Goal: Learn about a topic: Learn about a topic

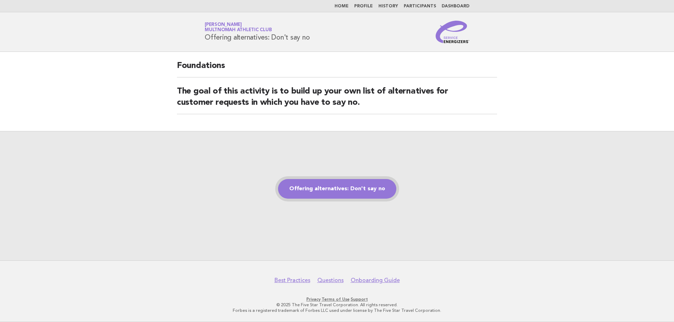
click at [368, 187] on link "Offering alternatives: Don't say no" at bounding box center [337, 189] width 118 height 20
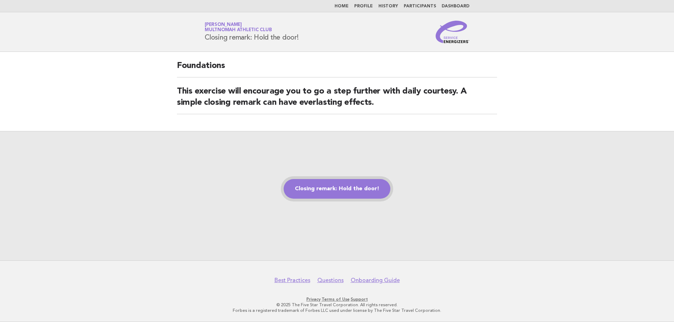
click at [342, 192] on link "Closing remark: Hold the door!" at bounding box center [337, 189] width 107 height 20
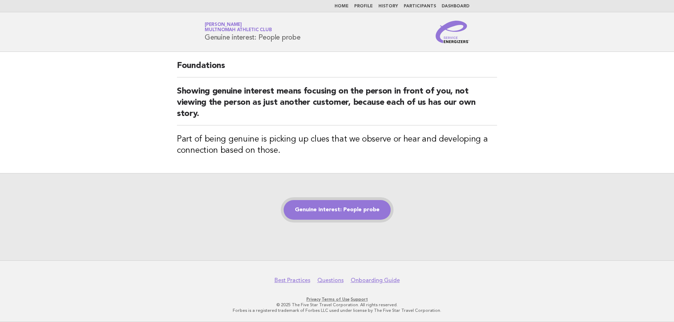
click at [348, 209] on link "Genuine interest: People probe" at bounding box center [337, 210] width 107 height 20
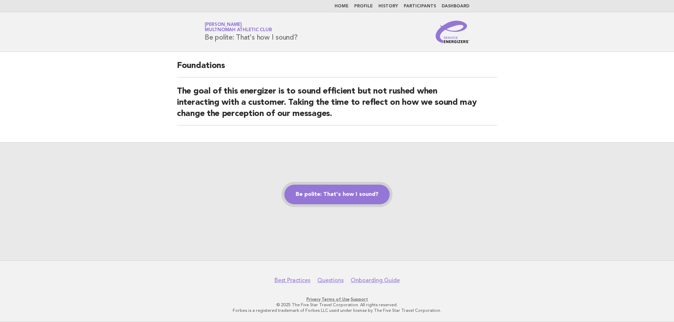
click at [309, 192] on link "Be polite: That's how I sound?" at bounding box center [336, 195] width 105 height 20
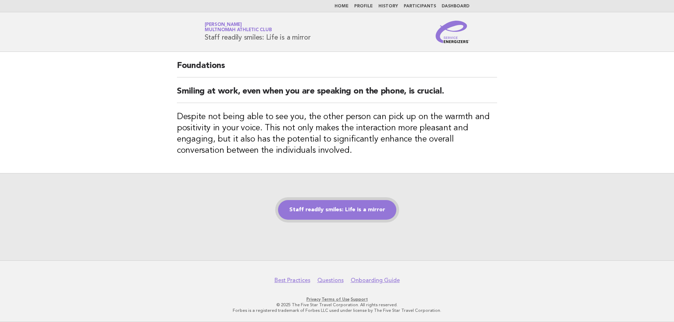
click at [295, 213] on link "Staff readily smiles: Life is a mirror" at bounding box center [337, 210] width 118 height 20
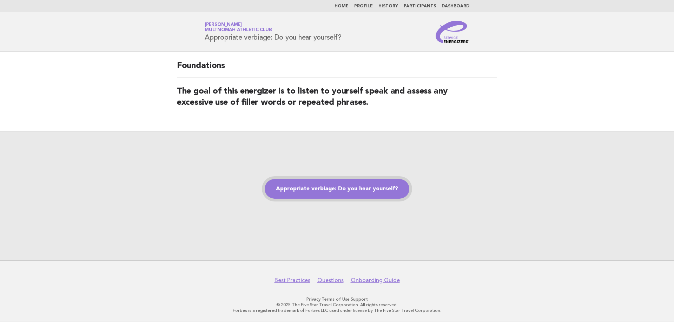
click at [342, 190] on link "Appropriate verbiage: Do you hear yourself?" at bounding box center [337, 189] width 145 height 20
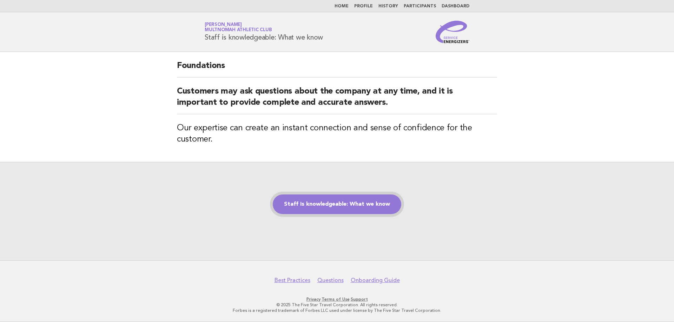
click at [383, 205] on link "Staff is knowledgeable: What we know" at bounding box center [337, 205] width 128 height 20
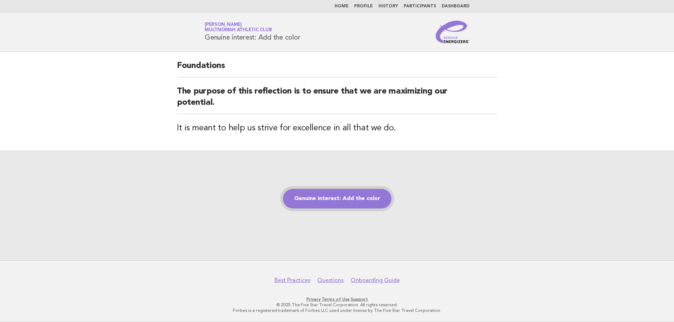
click at [297, 200] on link "Genuine interest: Add the color" at bounding box center [337, 199] width 108 height 20
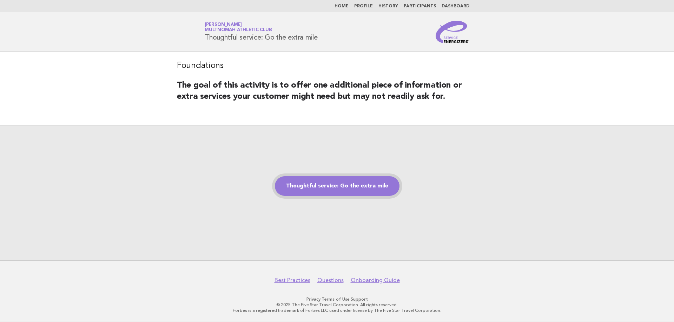
click at [310, 184] on link "Thoughtful service: Go the extra mile" at bounding box center [337, 186] width 125 height 20
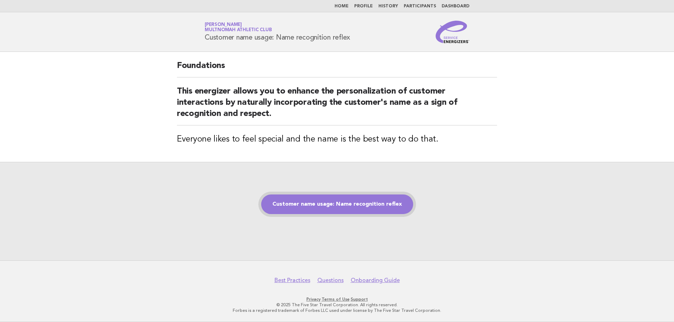
click at [290, 206] on link "Customer name usage: Name recognition reflex" at bounding box center [337, 205] width 152 height 20
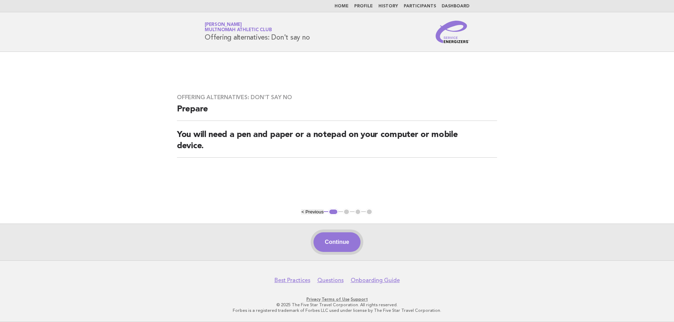
click at [337, 241] on button "Continue" at bounding box center [336, 243] width 47 height 20
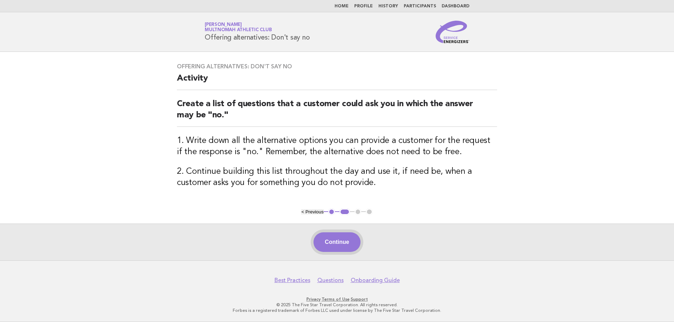
click at [346, 245] on button "Continue" at bounding box center [336, 243] width 47 height 20
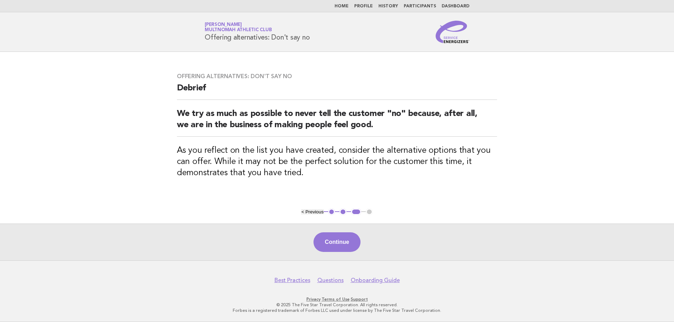
click at [346, 245] on button "Continue" at bounding box center [336, 243] width 47 height 20
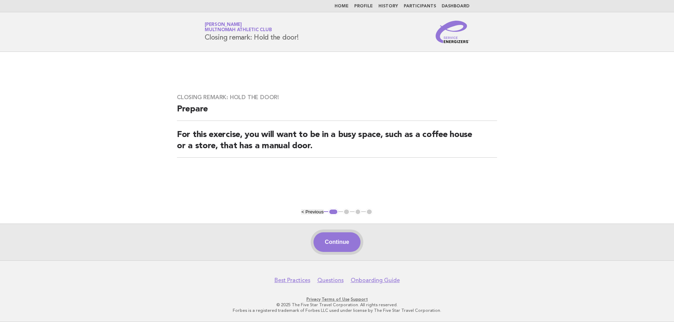
click at [340, 242] on button "Continue" at bounding box center [336, 243] width 47 height 20
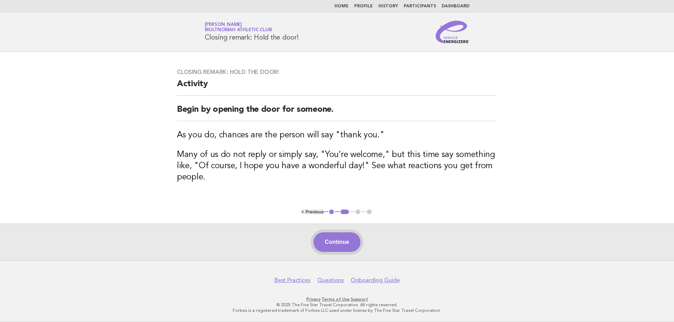
click at [344, 241] on button "Continue" at bounding box center [336, 243] width 47 height 20
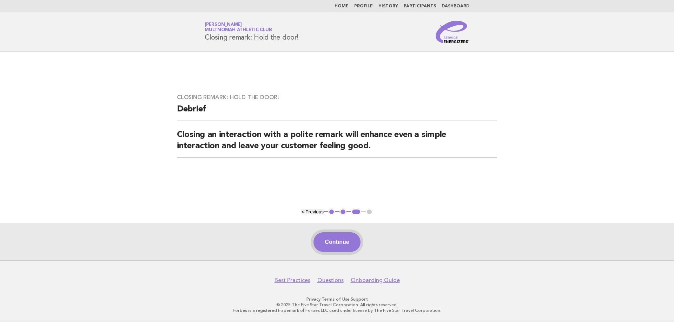
click at [339, 240] on button "Continue" at bounding box center [336, 243] width 47 height 20
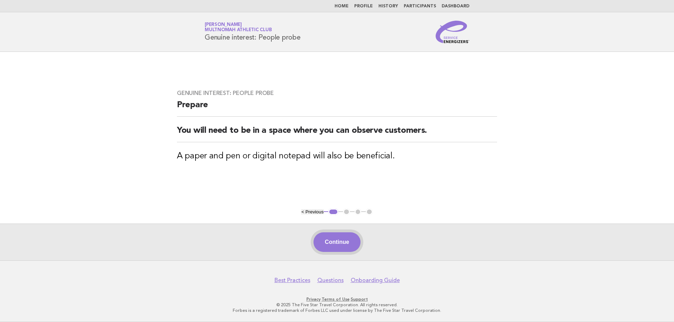
click at [333, 246] on button "Continue" at bounding box center [336, 243] width 47 height 20
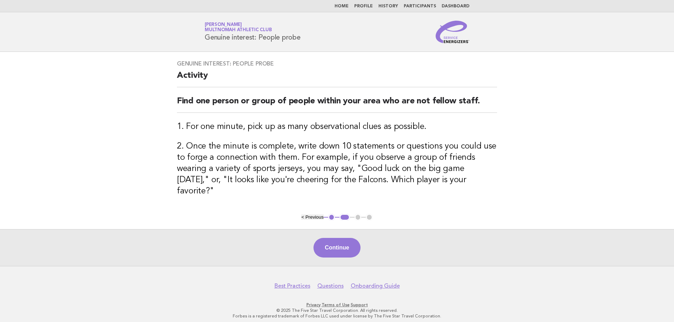
click at [333, 246] on button "Continue" at bounding box center [336, 248] width 47 height 20
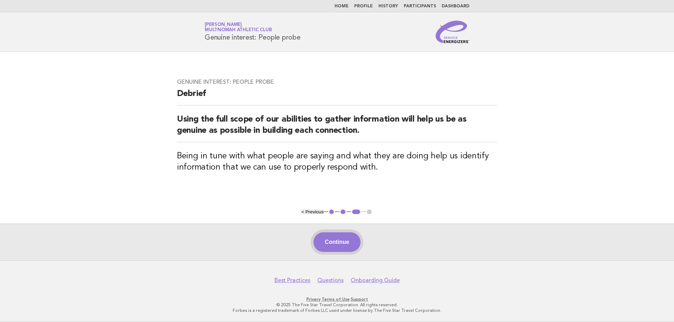
click at [341, 239] on button "Continue" at bounding box center [336, 243] width 47 height 20
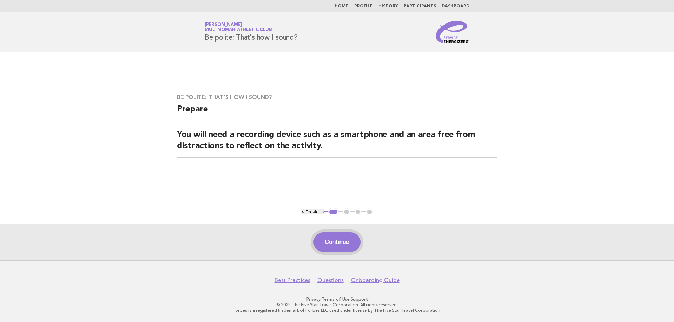
click at [332, 245] on button "Continue" at bounding box center [336, 243] width 47 height 20
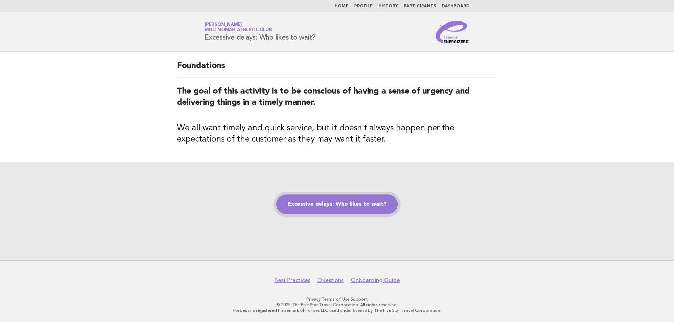
click at [378, 205] on link "Excessive delays: Who likes to wait?" at bounding box center [336, 205] width 121 height 20
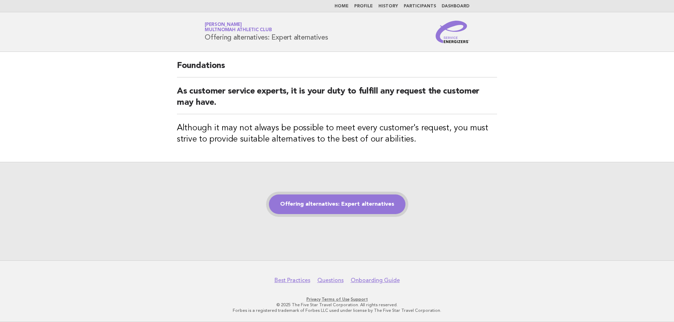
click at [325, 204] on link "Offering alternatives: Expert alternatives" at bounding box center [337, 205] width 136 height 20
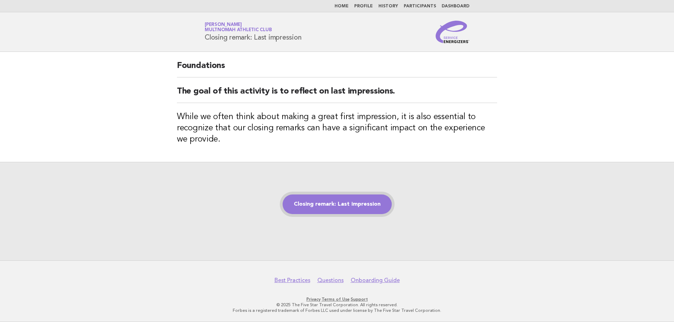
click at [336, 212] on link "Closing remark: Last impression" at bounding box center [336, 205] width 109 height 20
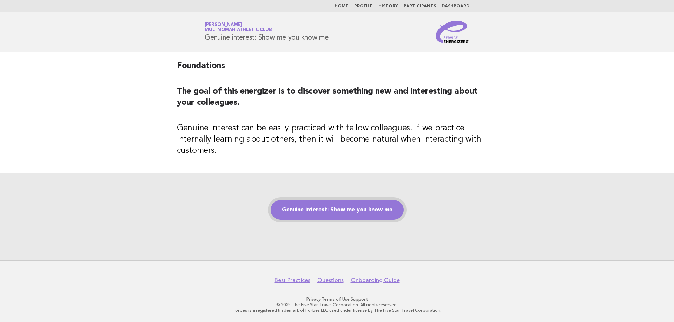
click at [296, 214] on link "Genuine interest: Show me you know me" at bounding box center [337, 210] width 133 height 20
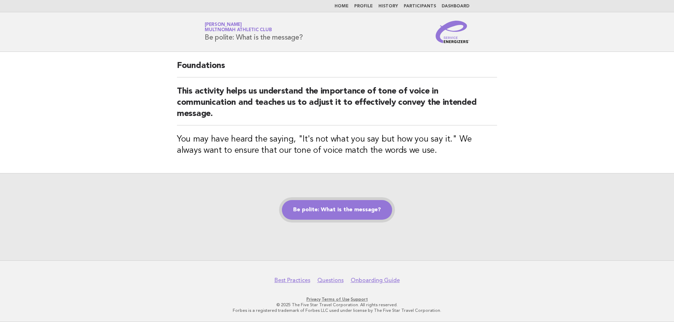
click at [367, 212] on link "Be polite: What is the message?" at bounding box center [337, 210] width 110 height 20
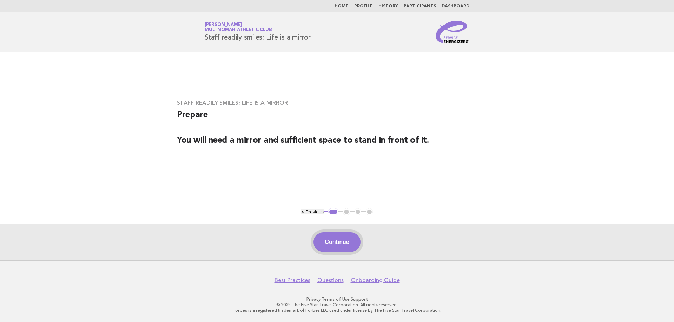
click at [321, 248] on button "Continue" at bounding box center [336, 243] width 47 height 20
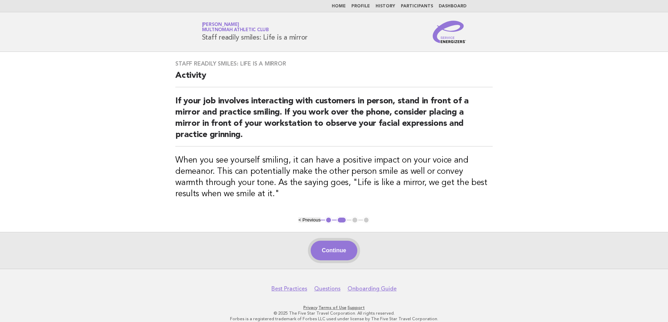
click at [345, 247] on button "Continue" at bounding box center [334, 251] width 47 height 20
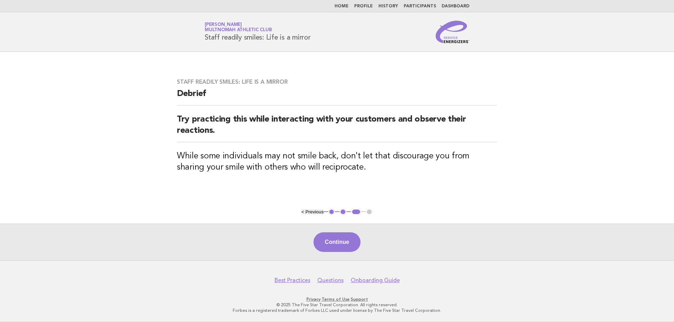
click at [345, 247] on button "Continue" at bounding box center [336, 243] width 47 height 20
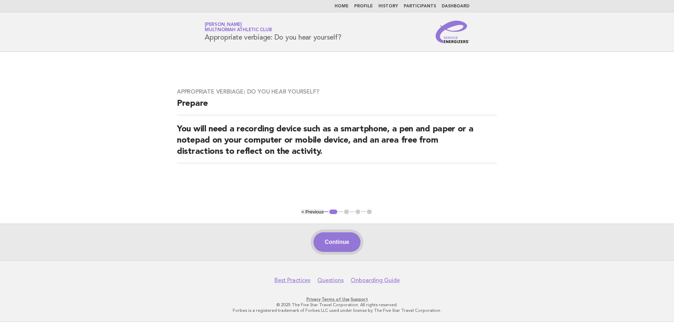
click at [344, 244] on button "Continue" at bounding box center [336, 243] width 47 height 20
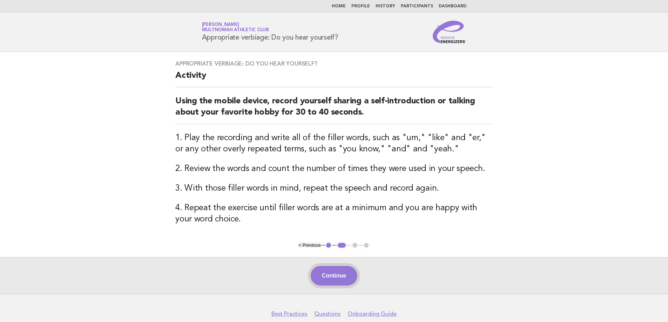
click at [339, 274] on button "Continue" at bounding box center [334, 276] width 47 height 20
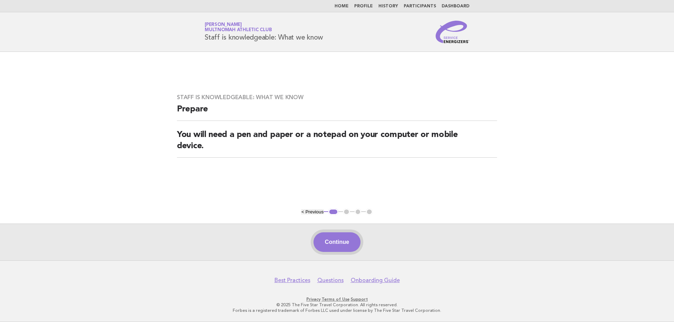
click at [351, 242] on button "Continue" at bounding box center [336, 243] width 47 height 20
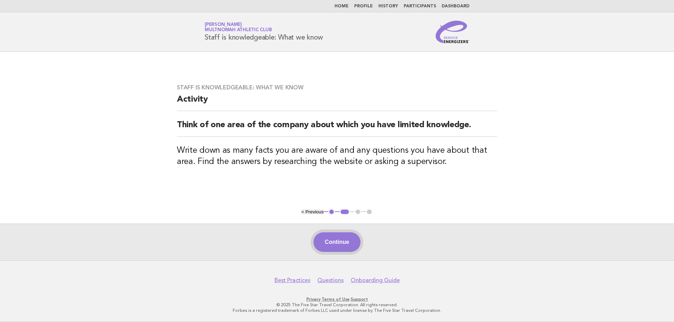
click at [341, 238] on button "Continue" at bounding box center [336, 243] width 47 height 20
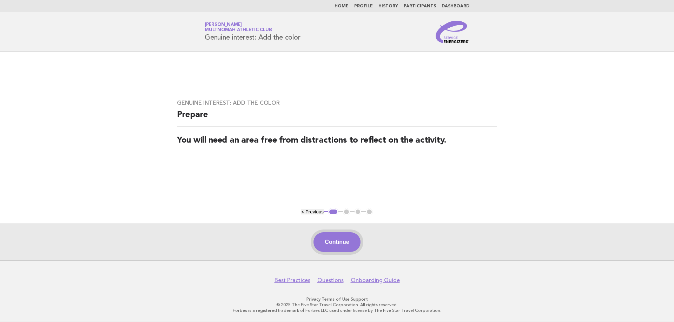
click at [317, 240] on button "Continue" at bounding box center [336, 243] width 47 height 20
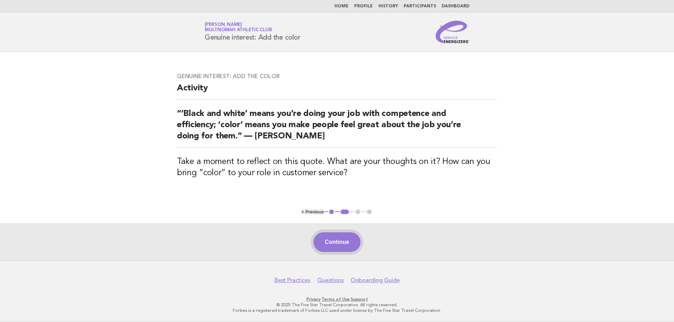
click at [346, 244] on button "Continue" at bounding box center [336, 243] width 47 height 20
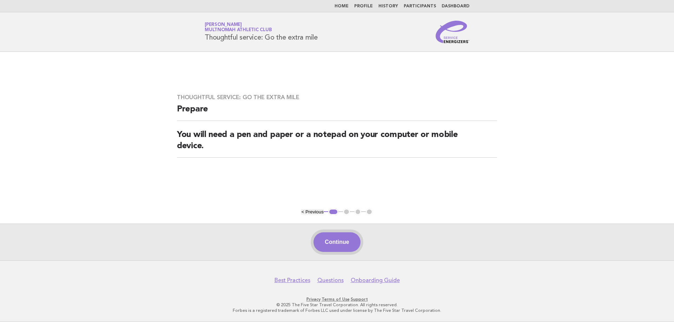
click at [330, 238] on button "Continue" at bounding box center [336, 243] width 47 height 20
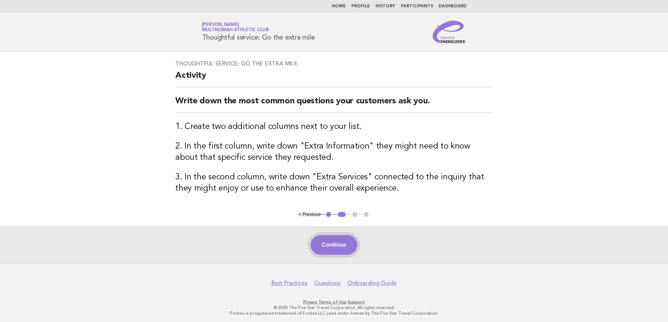
click at [338, 250] on button "Continue" at bounding box center [334, 245] width 47 height 20
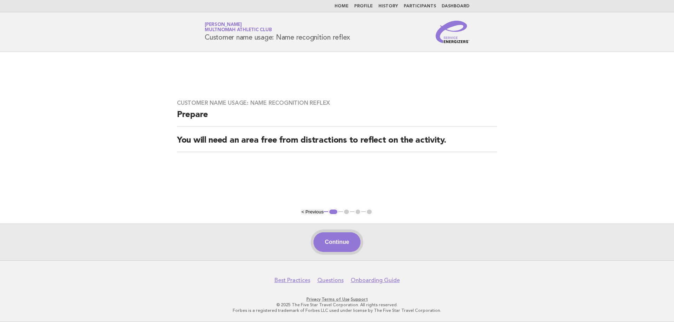
click at [333, 242] on button "Continue" at bounding box center [336, 243] width 47 height 20
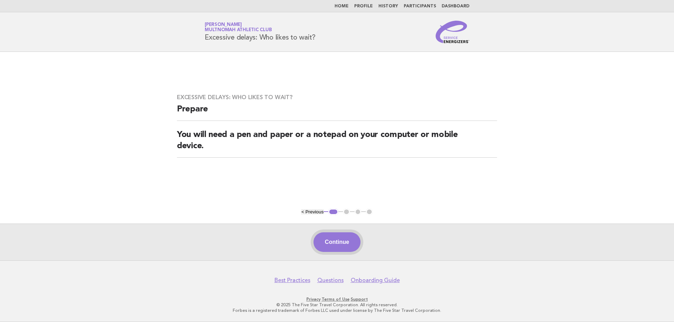
click at [331, 248] on button "Continue" at bounding box center [336, 243] width 47 height 20
click at [338, 242] on button "Continue" at bounding box center [336, 243] width 47 height 20
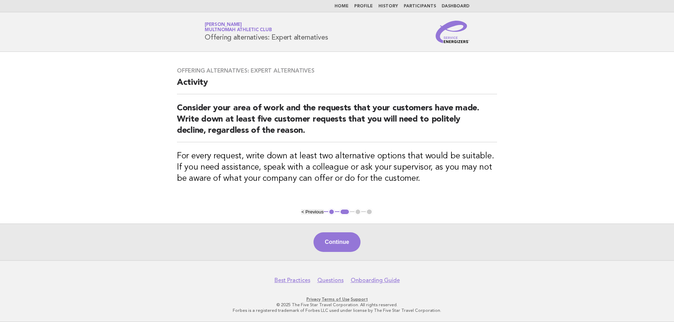
click at [338, 242] on button "Continue" at bounding box center [336, 243] width 47 height 20
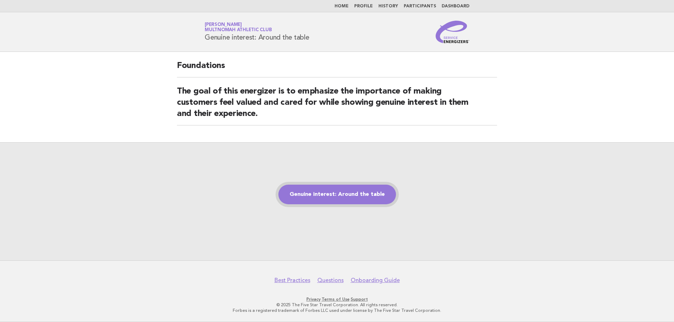
click at [362, 200] on link "Genuine interest: Around the table" at bounding box center [337, 195] width 118 height 20
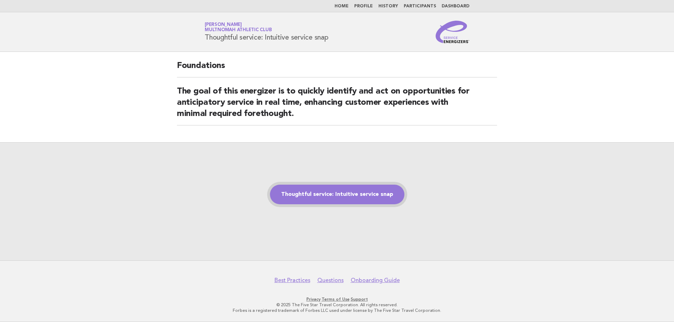
click at [363, 196] on link "Thoughtful service: Intuitive service snap" at bounding box center [337, 195] width 134 height 20
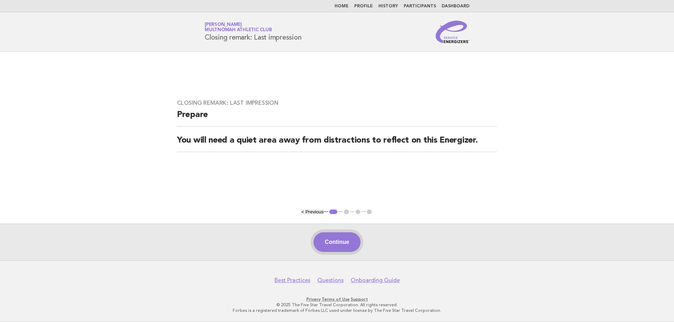
click at [325, 240] on button "Continue" at bounding box center [336, 243] width 47 height 20
click at [347, 241] on button "Continue" at bounding box center [336, 243] width 47 height 20
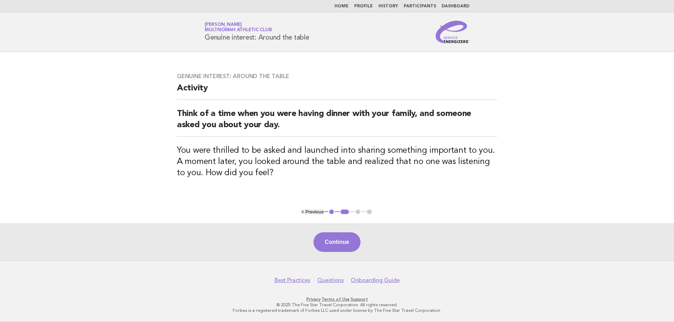
click at [346, 241] on button "Continue" at bounding box center [336, 243] width 47 height 20
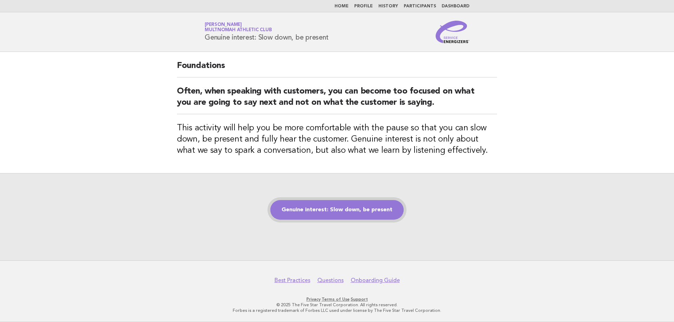
click at [335, 210] on link "Genuine interest: Slow down, be present" at bounding box center [336, 210] width 133 height 20
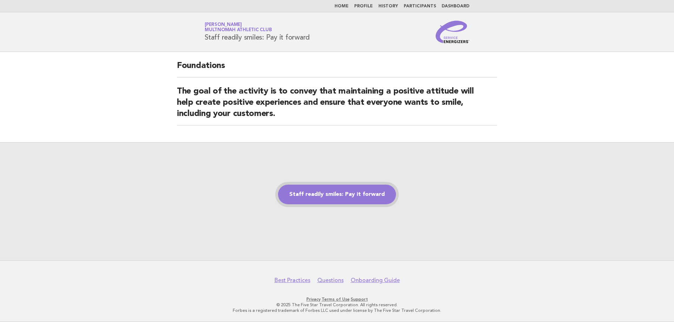
click at [340, 198] on link "Staff readily smiles: Pay it forward" at bounding box center [337, 195] width 118 height 20
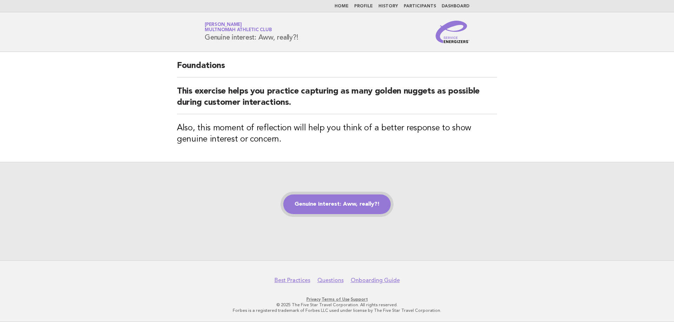
click at [379, 204] on link "Genuine interest: Aww, really?!" at bounding box center [336, 205] width 107 height 20
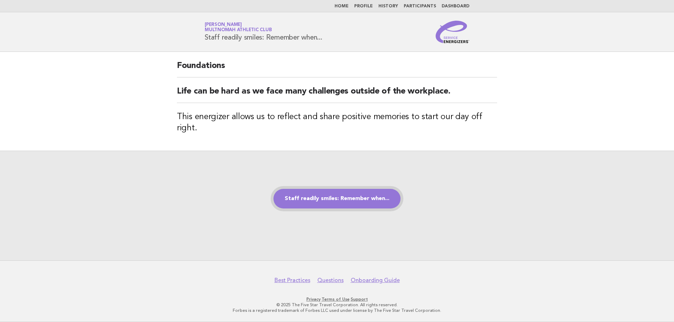
click at [345, 197] on link "Staff readily smiles: Remember when..." at bounding box center [336, 199] width 127 height 20
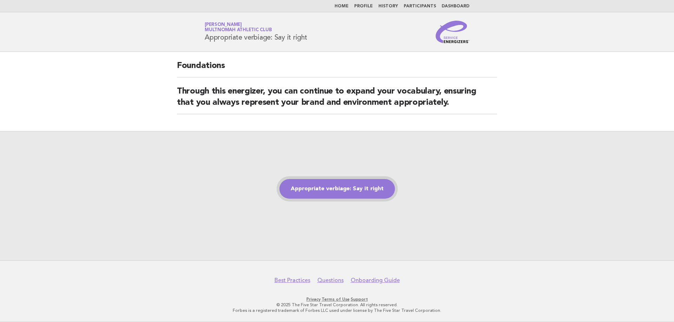
click at [366, 191] on link "Appropriate verbiage: Say it right" at bounding box center [336, 189] width 115 height 20
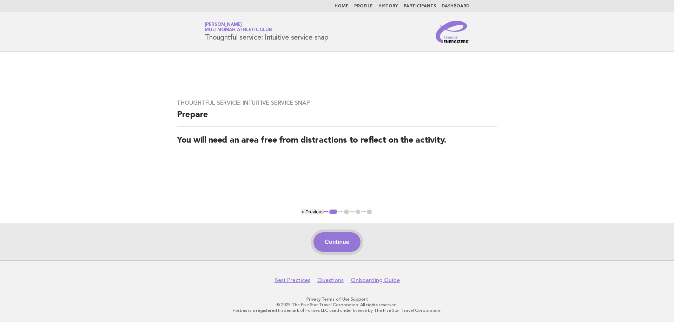
click at [342, 243] on button "Continue" at bounding box center [336, 243] width 47 height 20
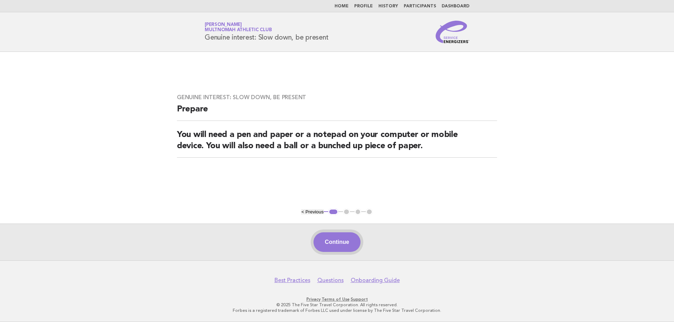
click at [336, 240] on button "Continue" at bounding box center [336, 243] width 47 height 20
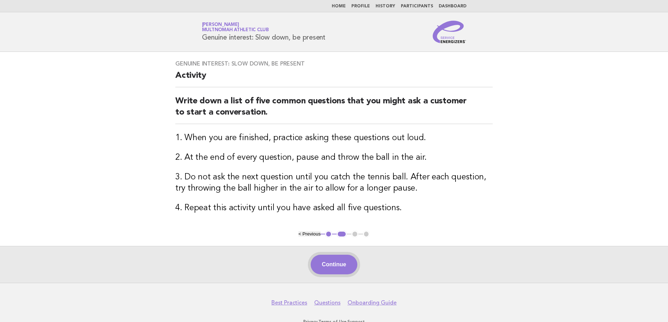
click at [334, 264] on button "Continue" at bounding box center [334, 265] width 47 height 20
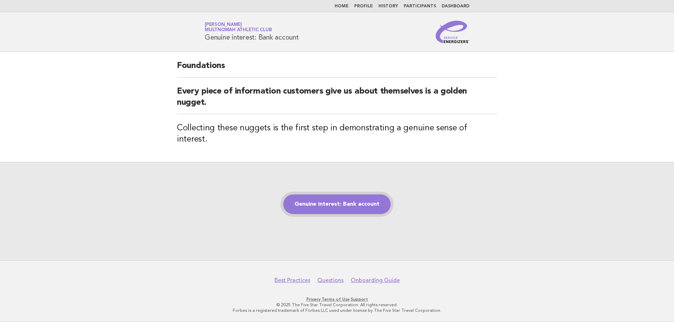
click at [332, 201] on link "Genuine interest: Bank account" at bounding box center [336, 205] width 107 height 20
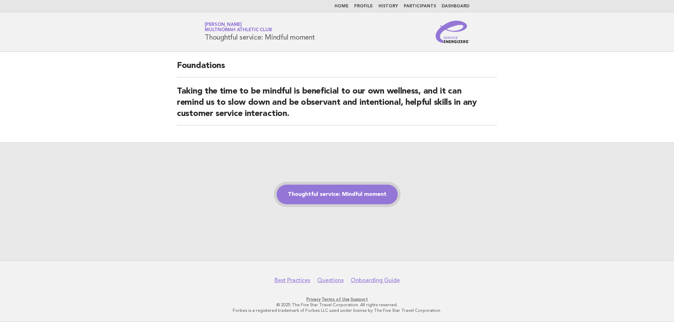
click at [347, 195] on link "Thoughtful service: Mindful moment" at bounding box center [336, 195] width 121 height 20
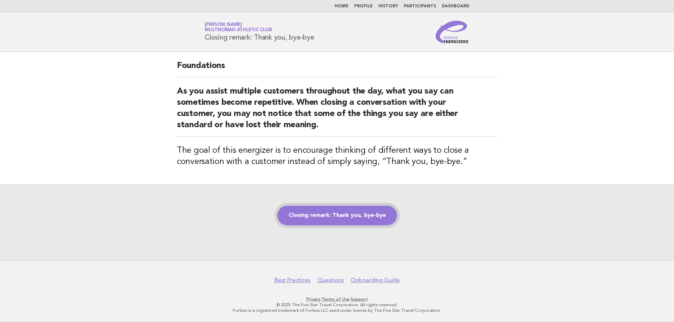
click at [365, 223] on link "Closing remark: Thank you, bye-bye" at bounding box center [337, 216] width 120 height 20
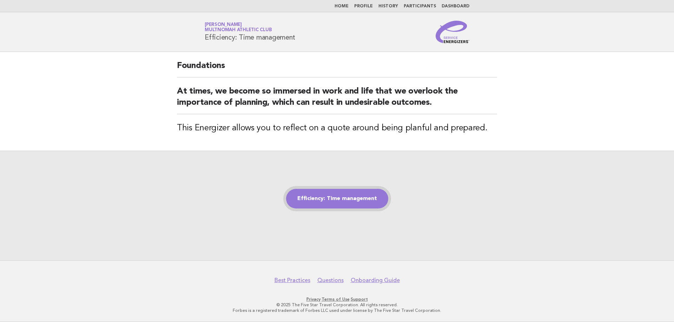
click at [357, 202] on link "Efficiency: Time management" at bounding box center [337, 199] width 102 height 20
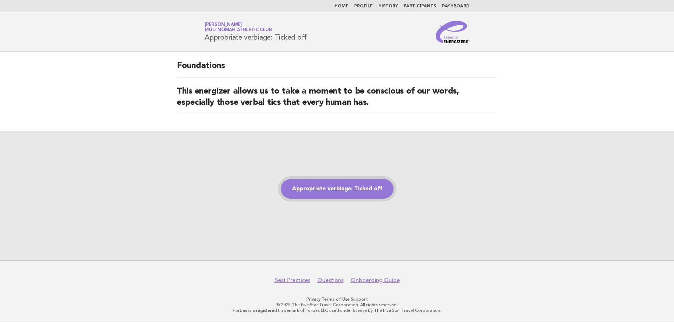
click at [305, 193] on link "Appropriate verbiage: Ticked off" at bounding box center [337, 189] width 113 height 20
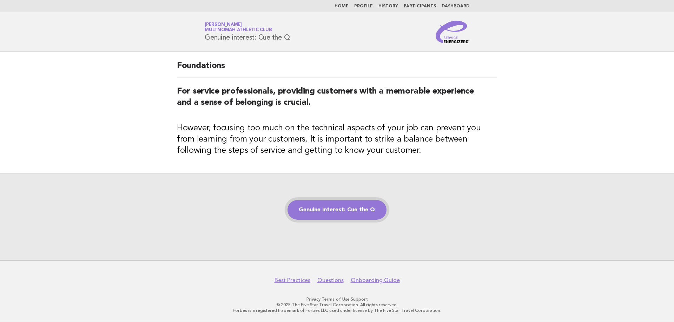
click at [342, 211] on link "Genuine interest: Cue the Q" at bounding box center [336, 210] width 99 height 20
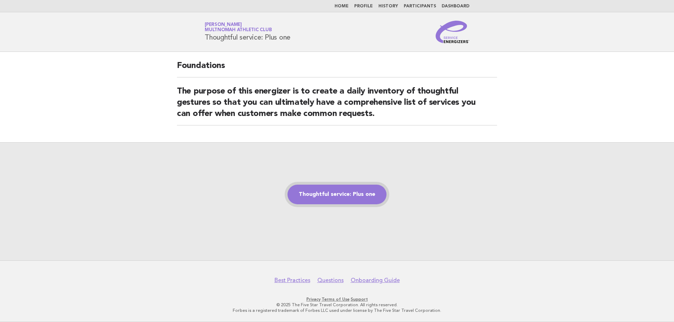
click at [352, 192] on link "Thoughtful service: Plus one" at bounding box center [336, 195] width 99 height 20
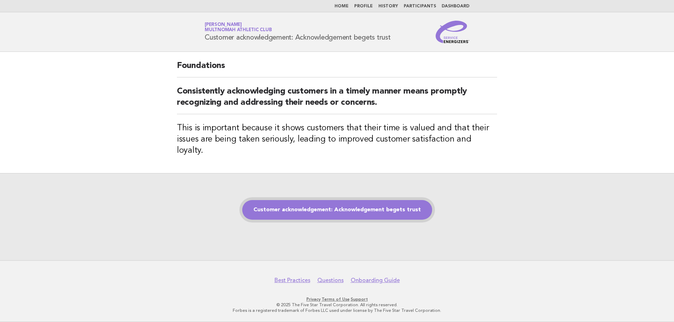
click at [361, 204] on link "Customer acknowledgement: Acknowledgement begets trust" at bounding box center [337, 210] width 190 height 20
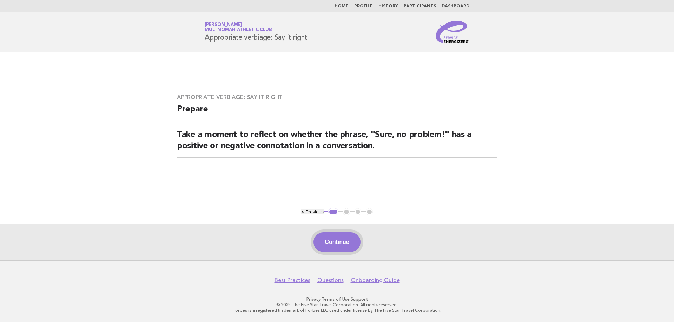
click at [339, 246] on button "Continue" at bounding box center [336, 243] width 47 height 20
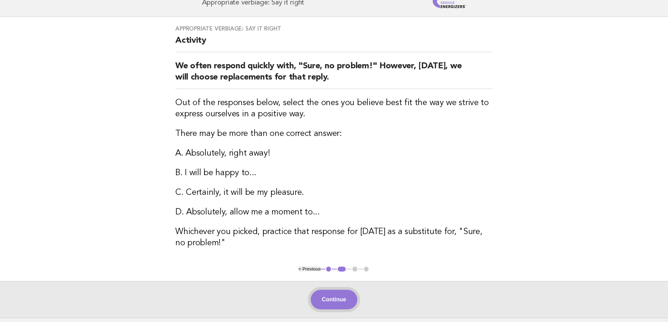
click at [352, 303] on button "Continue" at bounding box center [334, 300] width 47 height 20
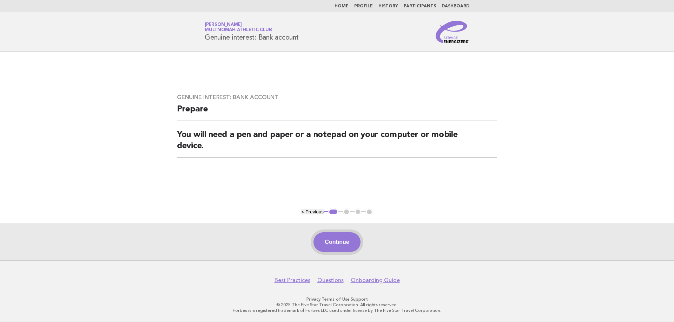
click at [335, 238] on button "Continue" at bounding box center [336, 243] width 47 height 20
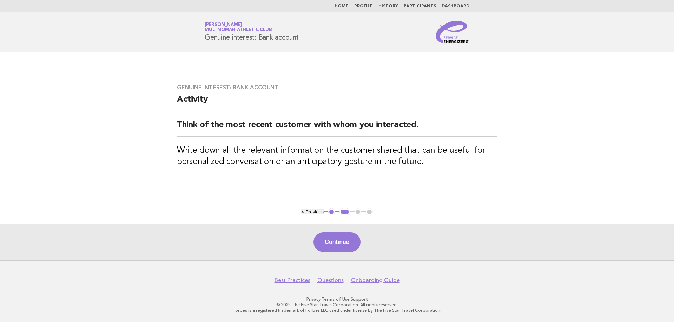
click at [335, 238] on button "Continue" at bounding box center [336, 243] width 47 height 20
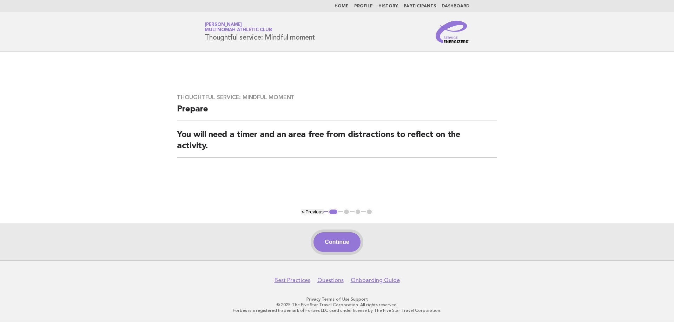
click at [348, 241] on button "Continue" at bounding box center [336, 243] width 47 height 20
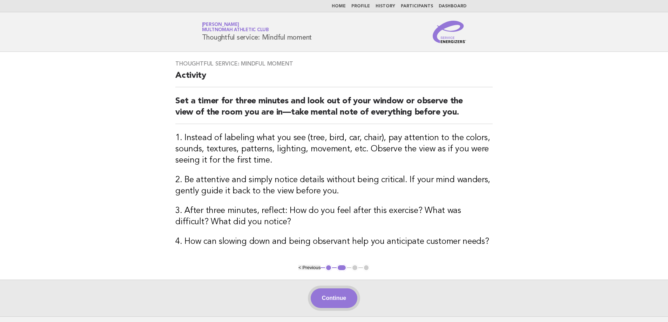
click at [333, 299] on button "Continue" at bounding box center [334, 299] width 47 height 20
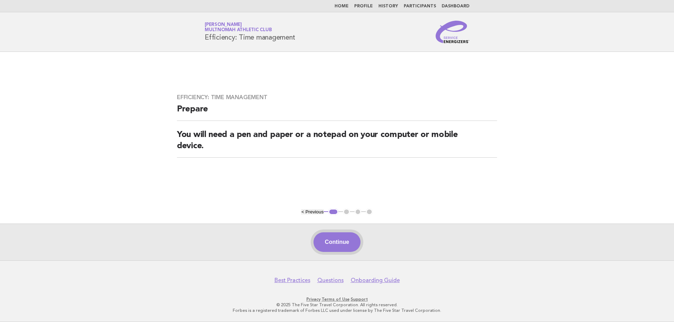
click at [353, 243] on button "Continue" at bounding box center [336, 243] width 47 height 20
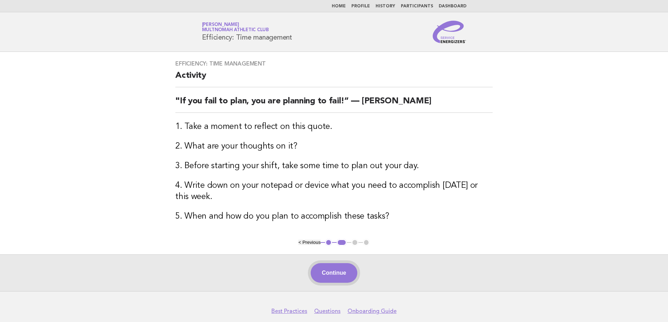
click at [319, 267] on button "Continue" at bounding box center [334, 274] width 47 height 20
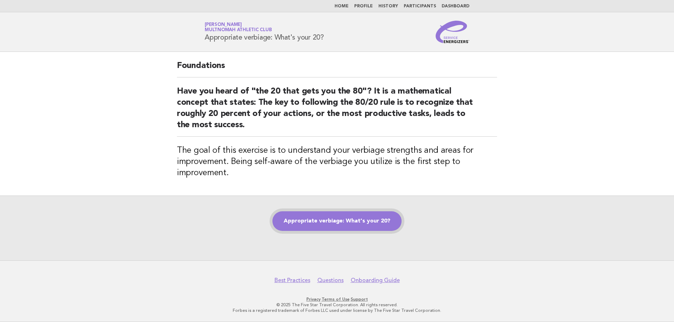
click at [365, 221] on link "Appropriate verbiage: What's your 20?" at bounding box center [336, 222] width 129 height 20
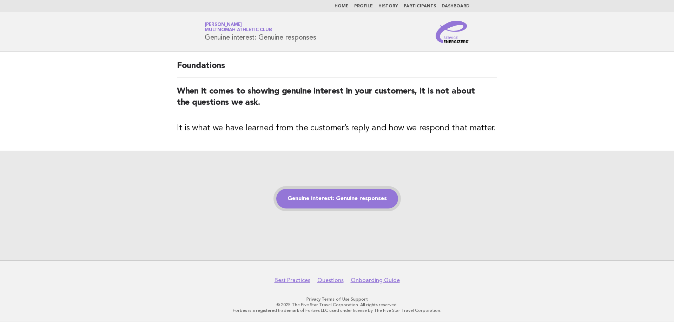
click at [323, 198] on link "Genuine interest: Genuine responses" at bounding box center [337, 199] width 122 height 20
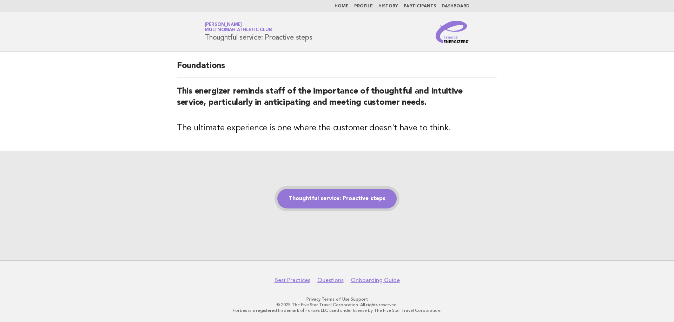
click at [368, 200] on link "Thoughtful service: Proactive steps" at bounding box center [336, 199] width 119 height 20
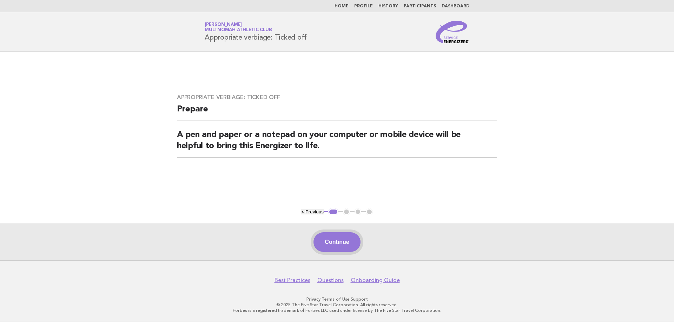
click at [331, 240] on button "Continue" at bounding box center [336, 243] width 47 height 20
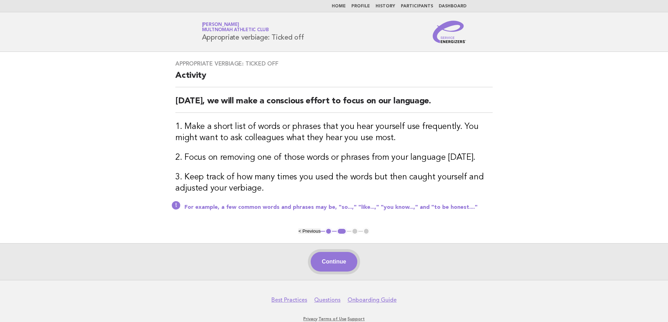
click at [331, 261] on button "Continue" at bounding box center [334, 262] width 47 height 20
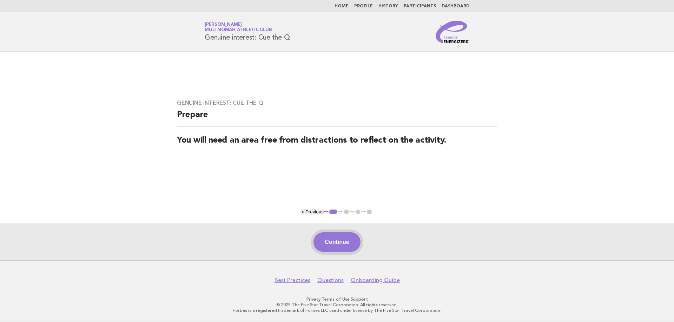
click at [348, 241] on button "Continue" at bounding box center [336, 243] width 47 height 20
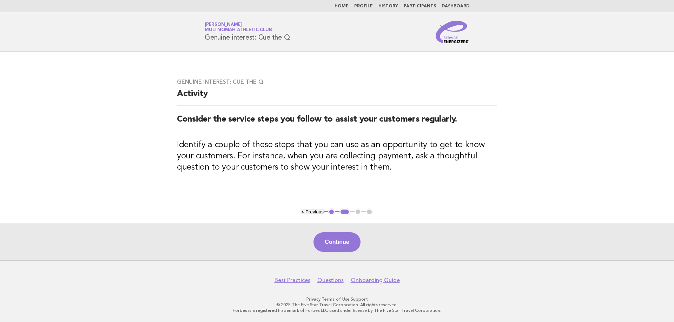
click at [331, 240] on button "Continue" at bounding box center [336, 243] width 47 height 20
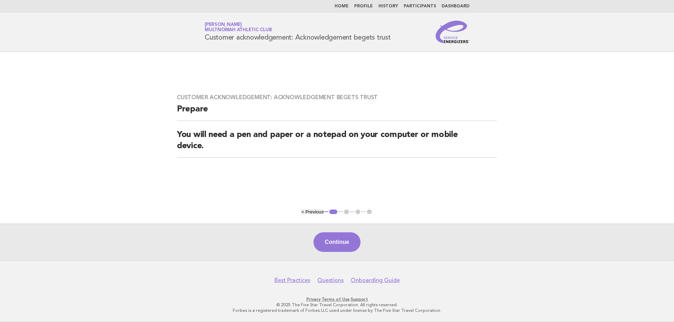
click at [334, 235] on button "Continue" at bounding box center [336, 243] width 47 height 20
click at [348, 243] on button "Continue" at bounding box center [336, 243] width 47 height 20
click at [338, 244] on button "Continue" at bounding box center [336, 243] width 47 height 20
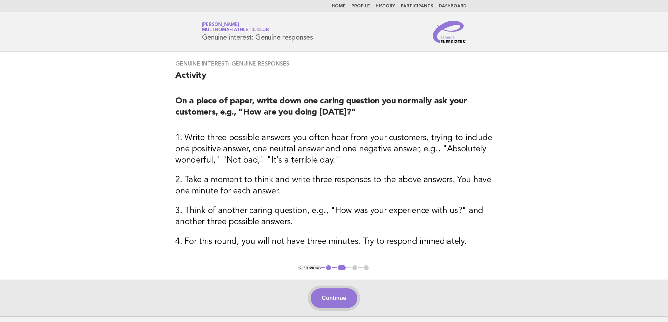
click at [336, 301] on button "Continue" at bounding box center [334, 299] width 47 height 20
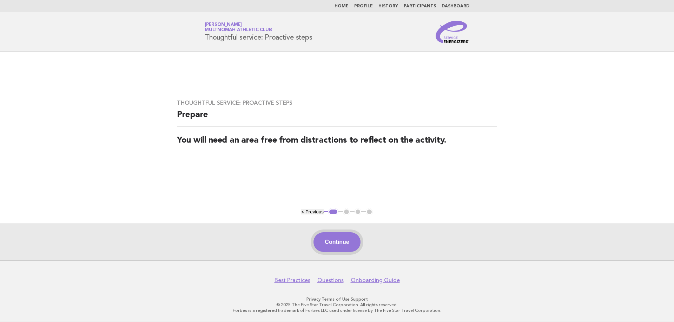
click at [334, 248] on button "Continue" at bounding box center [336, 243] width 47 height 20
